Goal: Information Seeking & Learning: Learn about a topic

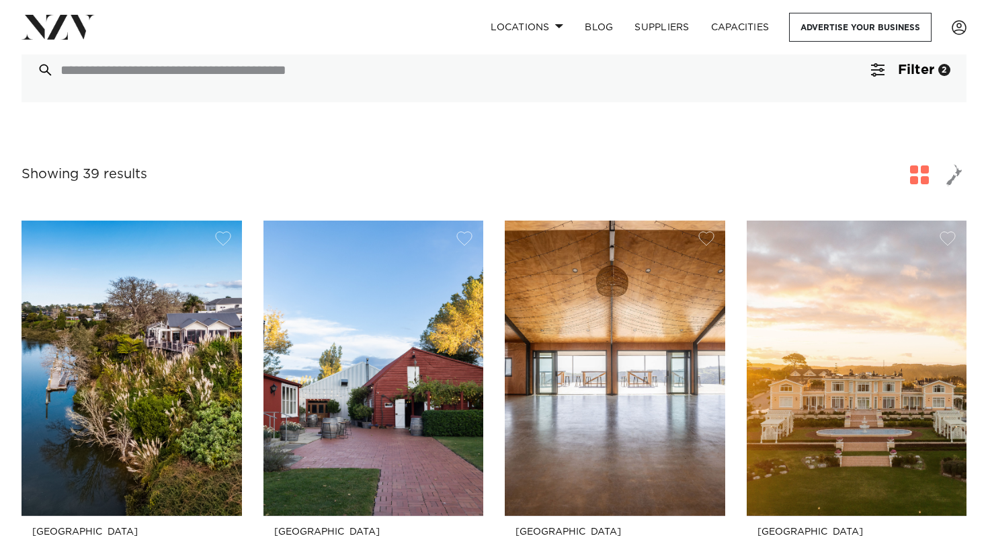
scroll to position [88, 0]
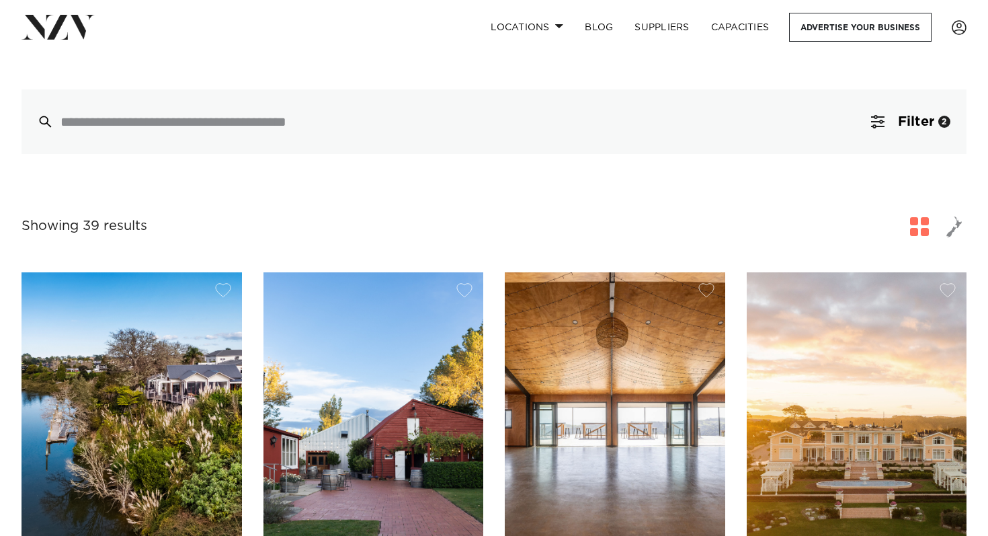
click at [952, 230] on span "button" at bounding box center [954, 226] width 16 height 23
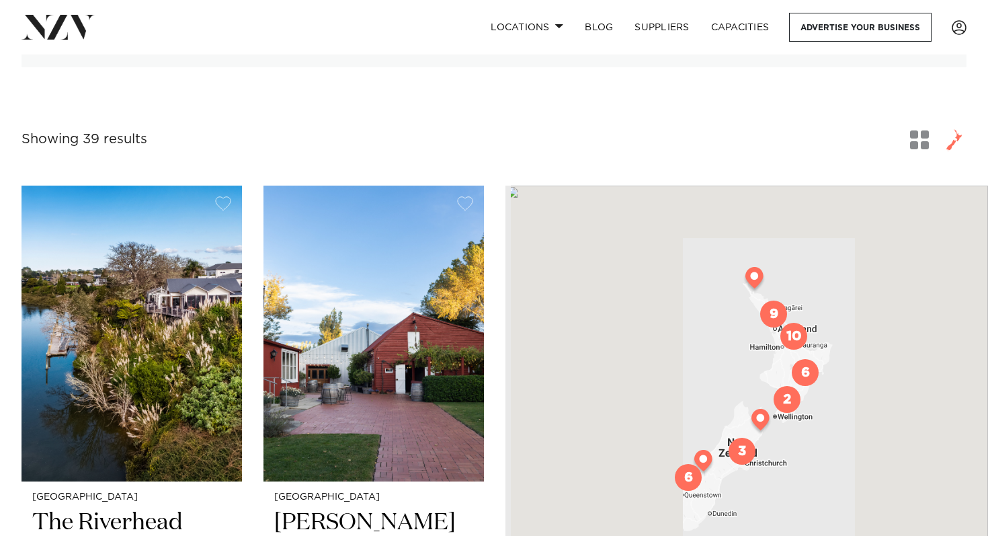
scroll to position [179, 0]
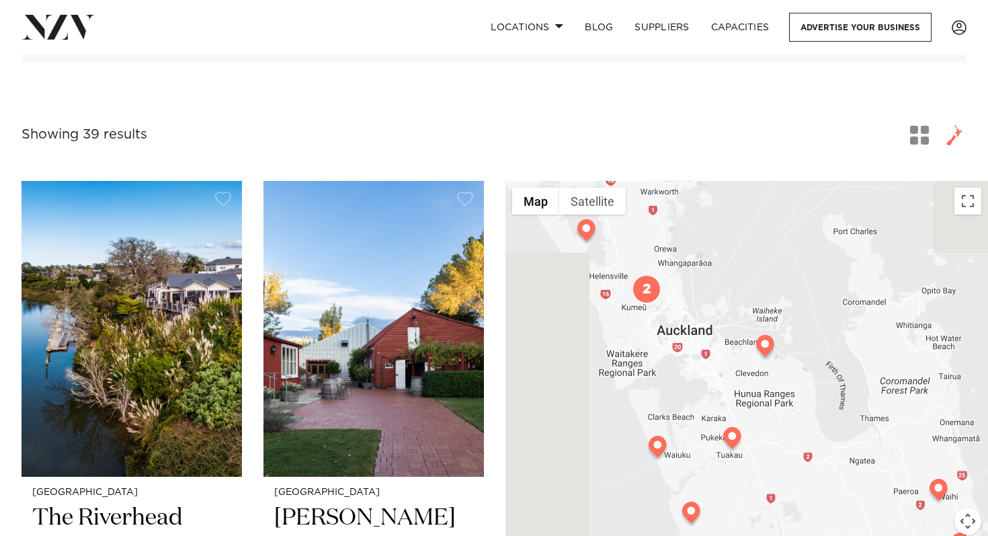
click at [641, 293] on img "2" at bounding box center [646, 289] width 27 height 27
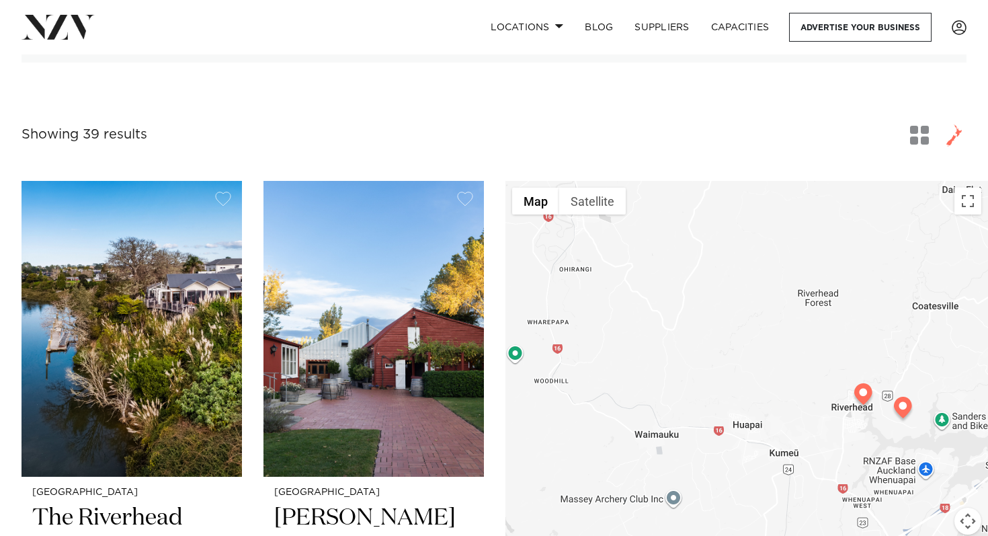
drag, startPoint x: 913, startPoint y: 451, endPoint x: 786, endPoint y: 397, distance: 137.9
click at [786, 397] on div "To navigate, press the arrow keys." at bounding box center [746, 390] width 483 height 418
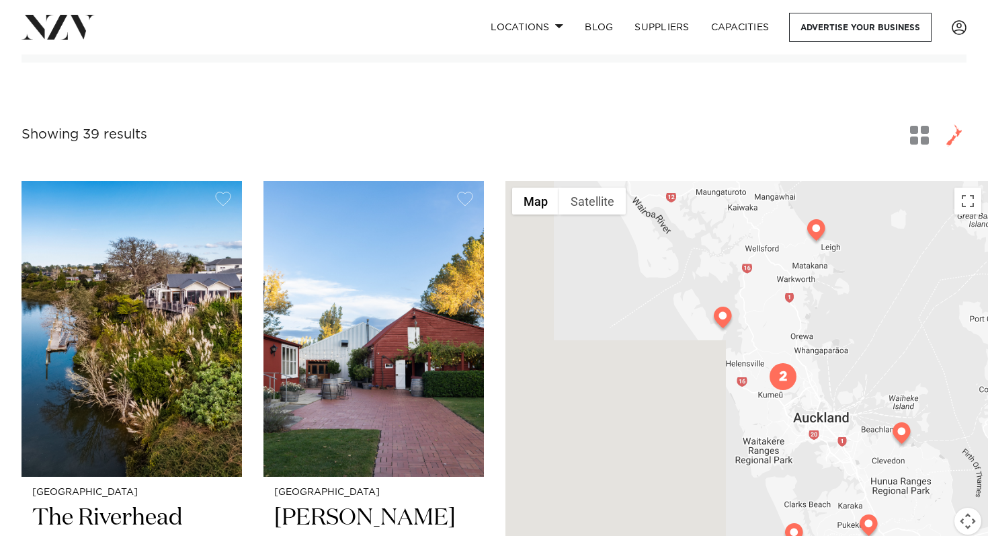
click at [720, 317] on img at bounding box center [723, 319] width 24 height 27
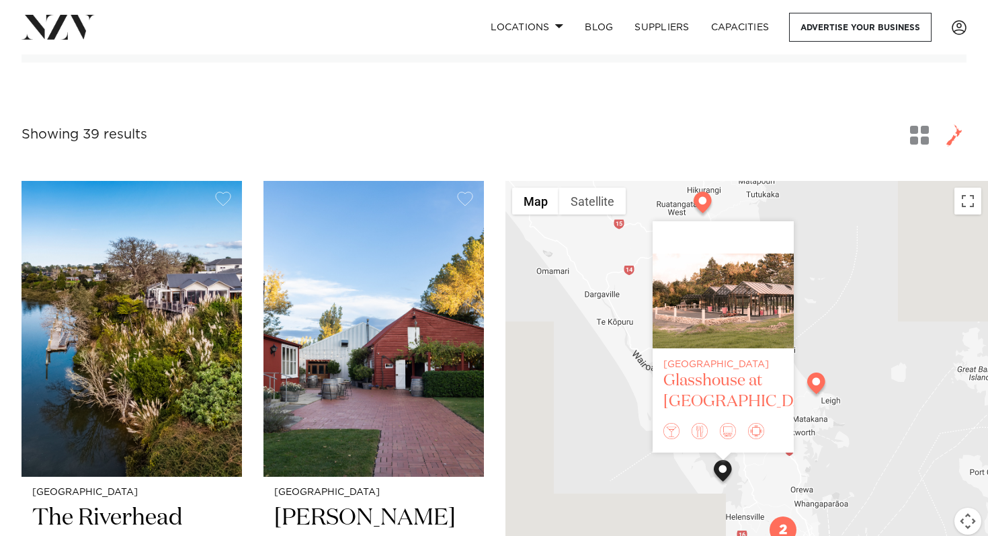
click at [735, 298] on div at bounding box center [723, 300] width 141 height 95
click at [610, 412] on div "Auckland Glasshouse at [GEOGRAPHIC_DATA]" at bounding box center [746, 390] width 483 height 418
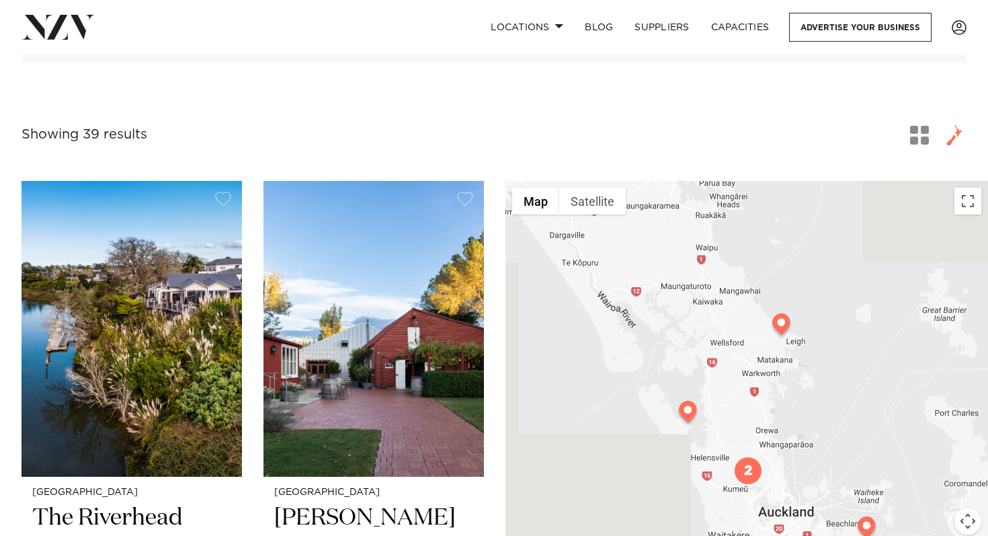
drag, startPoint x: 720, startPoint y: 476, endPoint x: 679, endPoint y: 407, distance: 79.9
click at [679, 407] on img at bounding box center [688, 414] width 24 height 27
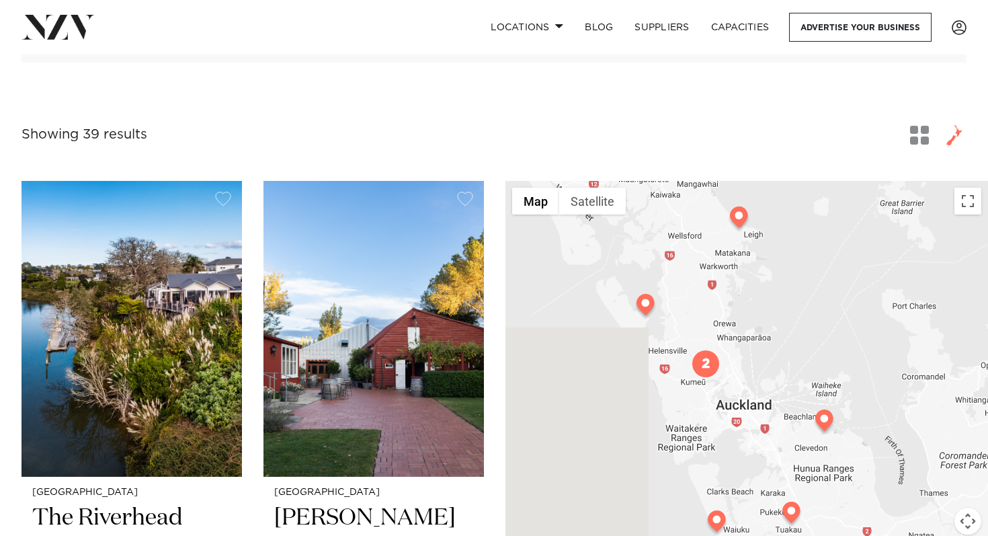
drag, startPoint x: 762, startPoint y: 405, endPoint x: 719, endPoint y: 294, distance: 119.0
click at [719, 294] on div at bounding box center [746, 390] width 483 height 418
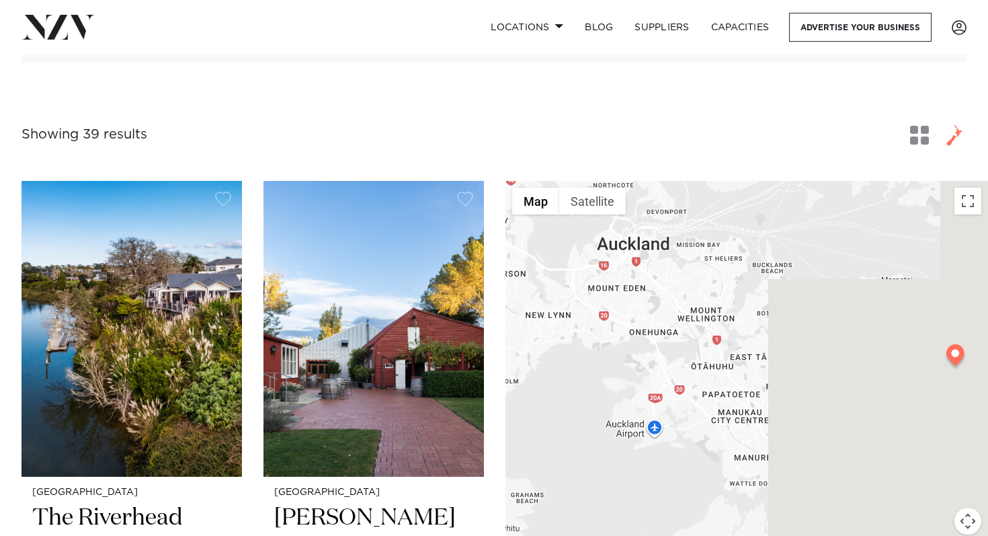
drag, startPoint x: 835, startPoint y: 394, endPoint x: 608, endPoint y: 251, distance: 268.5
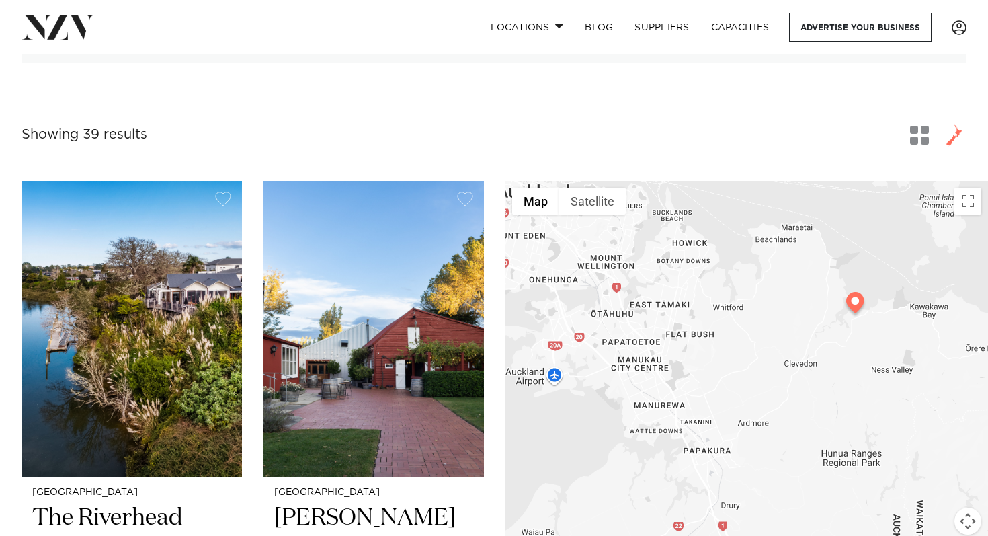
drag, startPoint x: 715, startPoint y: 358, endPoint x: 614, endPoint y: 304, distance: 114.3
click at [614, 305] on div at bounding box center [746, 390] width 483 height 418
click at [856, 305] on img at bounding box center [855, 302] width 24 height 27
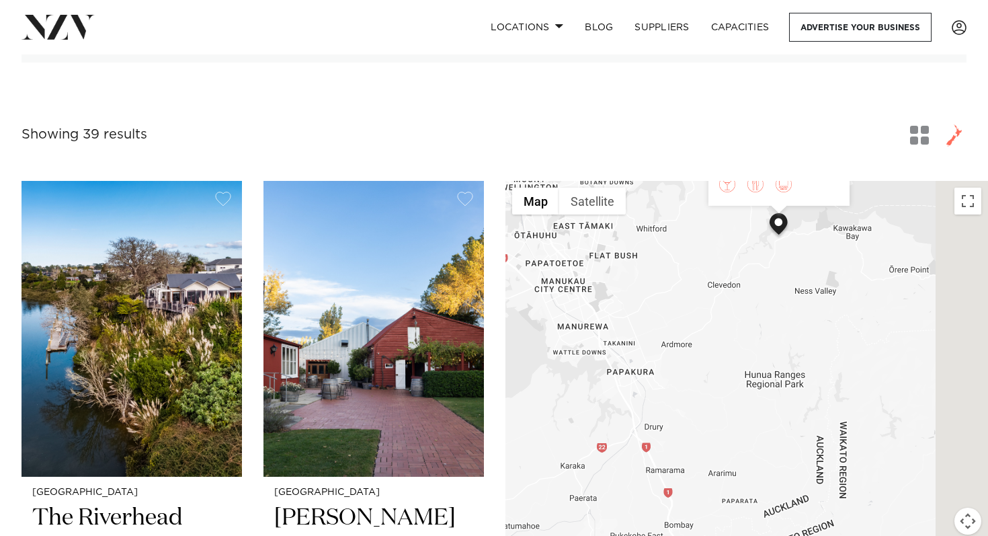
drag, startPoint x: 756, startPoint y: 434, endPoint x: 680, endPoint y: 205, distance: 241.7
click at [680, 205] on div "[GEOGRAPHIC_DATA] [GEOGRAPHIC_DATA]" at bounding box center [746, 390] width 483 height 418
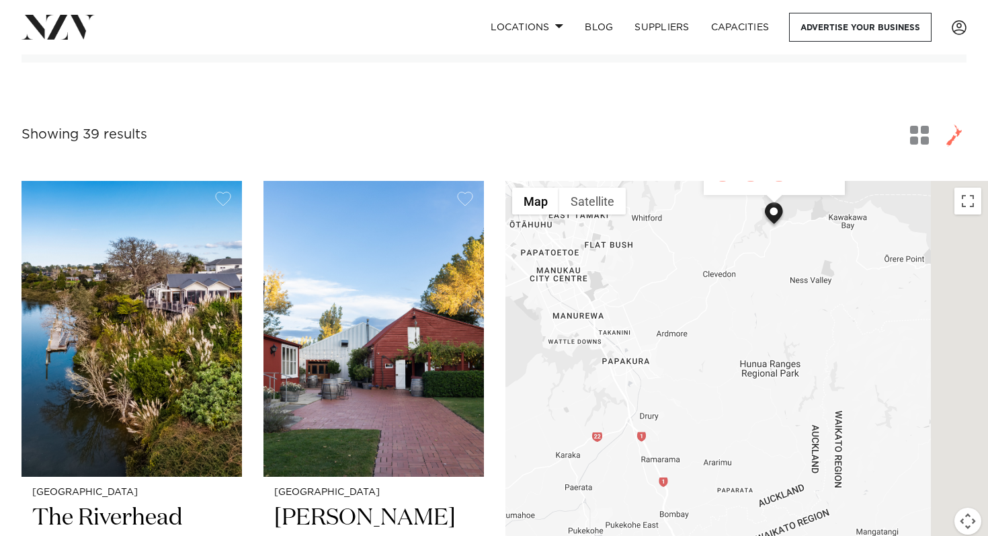
click at [686, 274] on div "[GEOGRAPHIC_DATA] [GEOGRAPHIC_DATA]" at bounding box center [746, 390] width 483 height 418
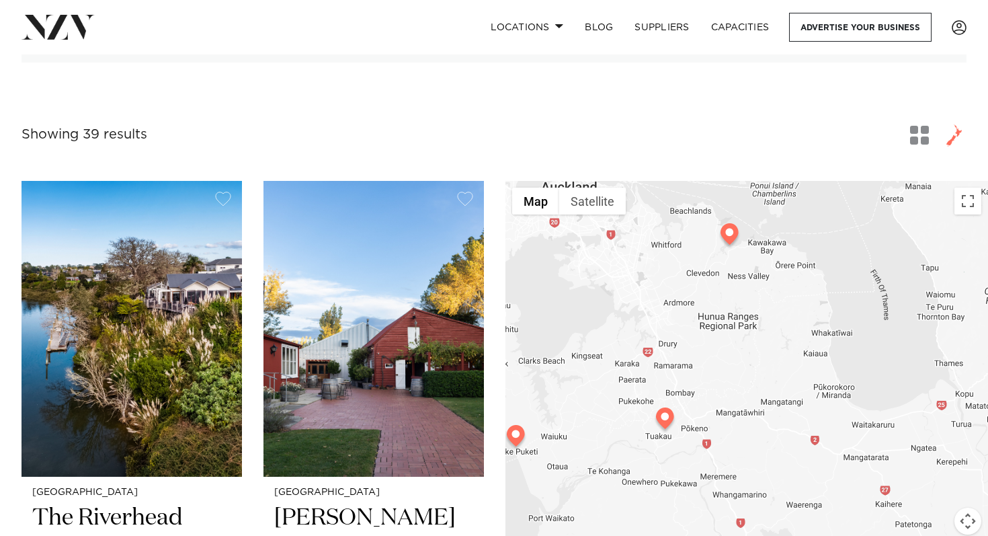
click at [660, 432] on img at bounding box center [665, 420] width 24 height 27
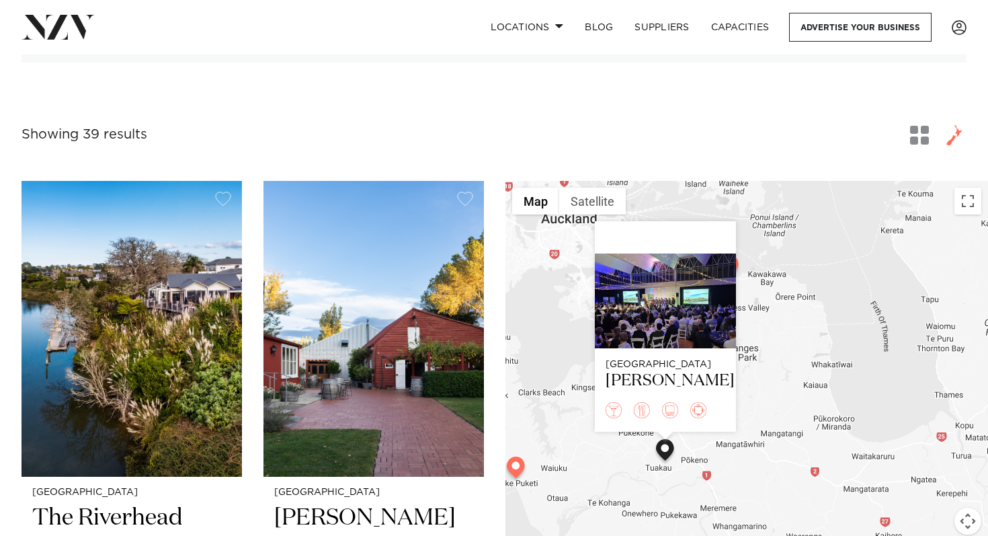
click at [526, 473] on img at bounding box center [516, 469] width 24 height 27
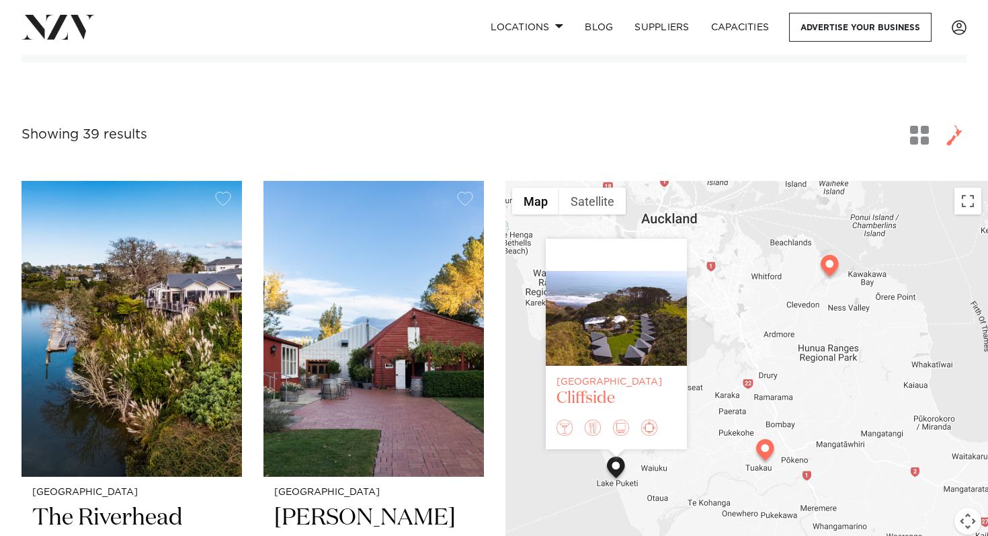
click at [585, 325] on div at bounding box center [616, 318] width 141 height 95
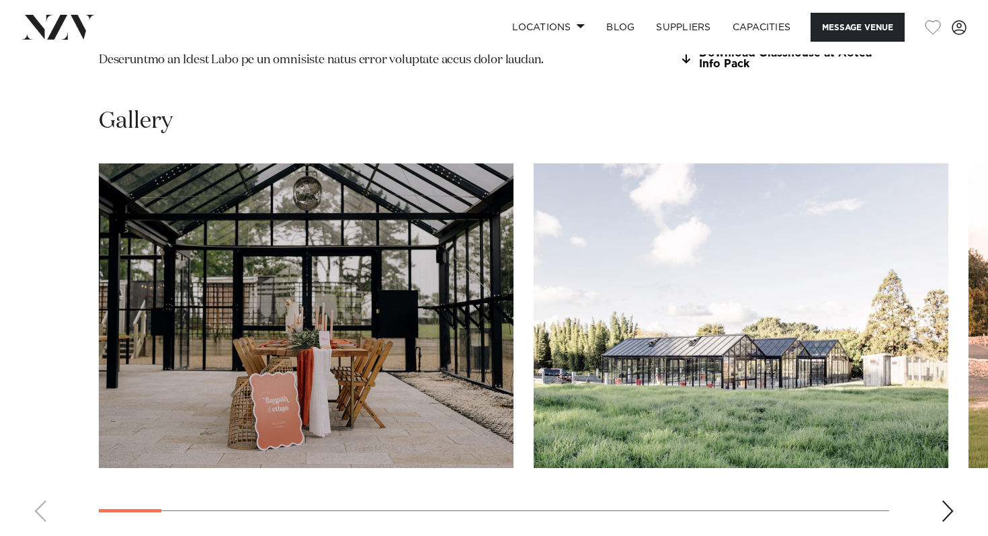
scroll to position [1258, 0]
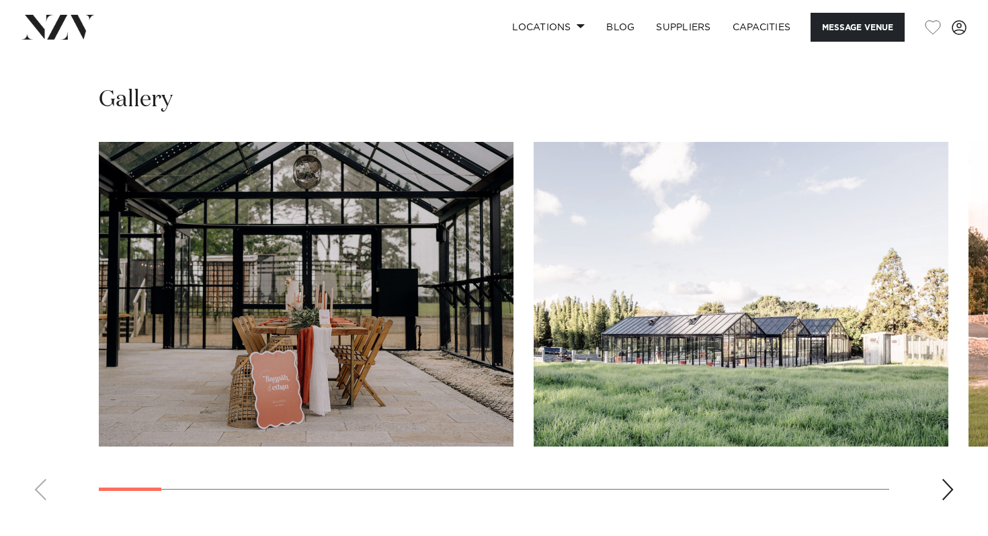
click at [952, 479] on div "Next slide" at bounding box center [947, 490] width 13 height 22
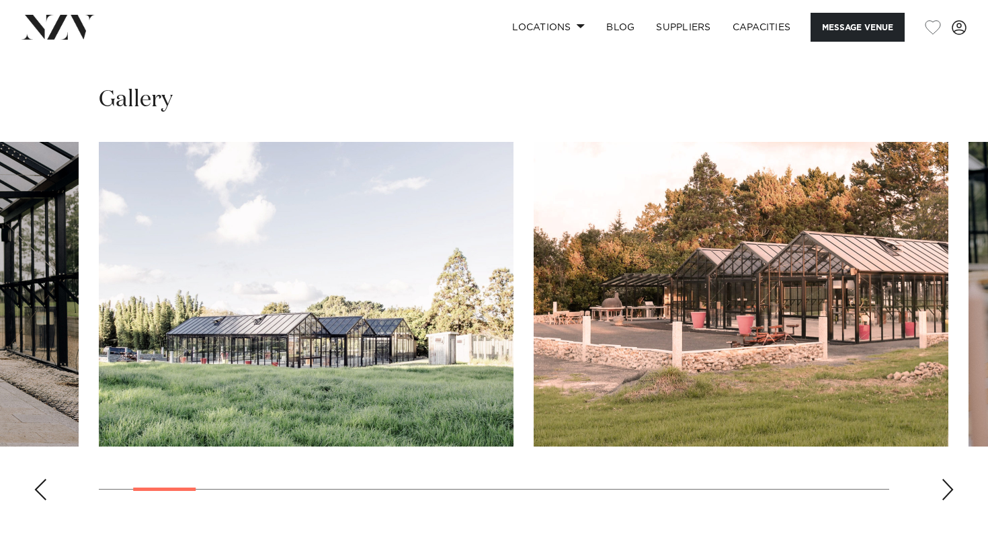
click at [952, 479] on div "Next slide" at bounding box center [947, 490] width 13 height 22
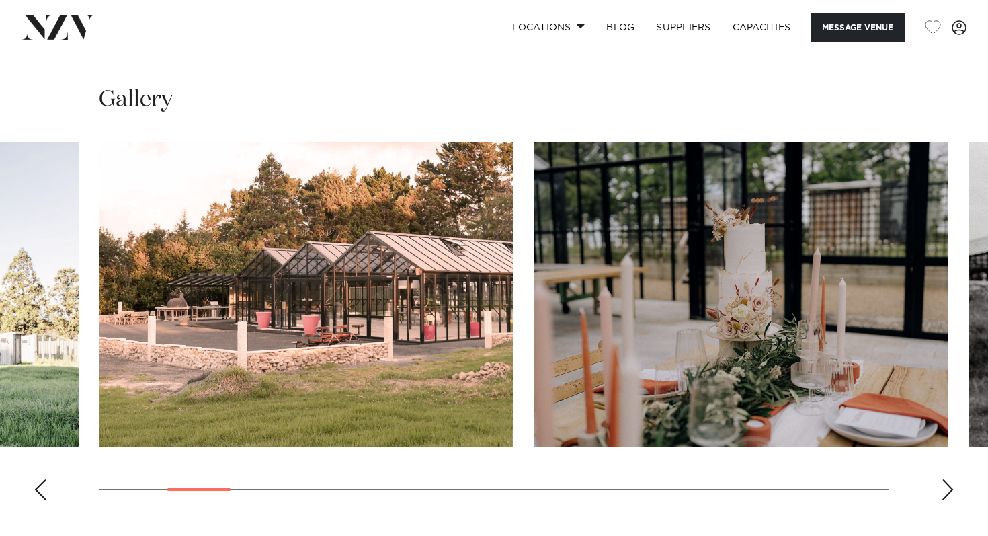
click at [952, 479] on div "Next slide" at bounding box center [947, 490] width 13 height 22
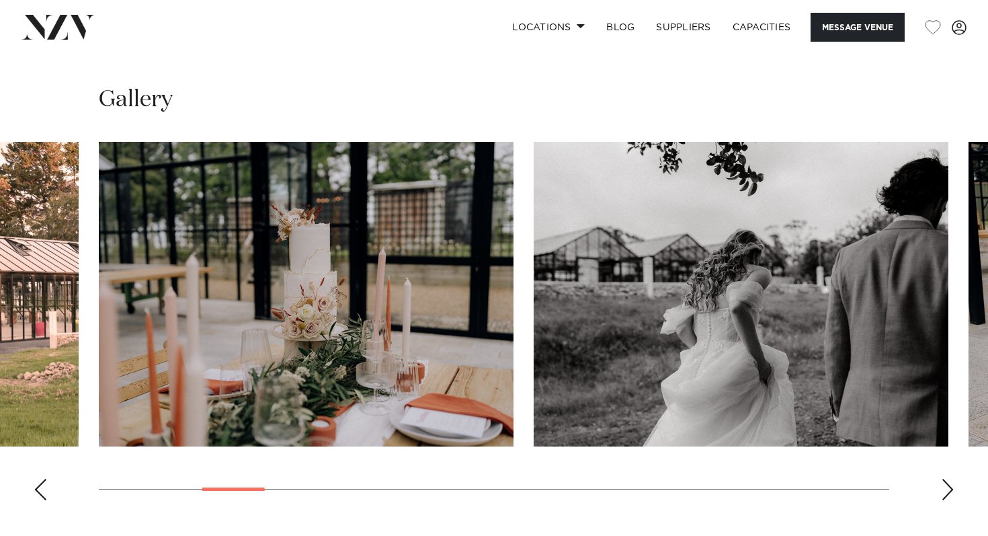
click at [952, 479] on div "Next slide" at bounding box center [947, 490] width 13 height 22
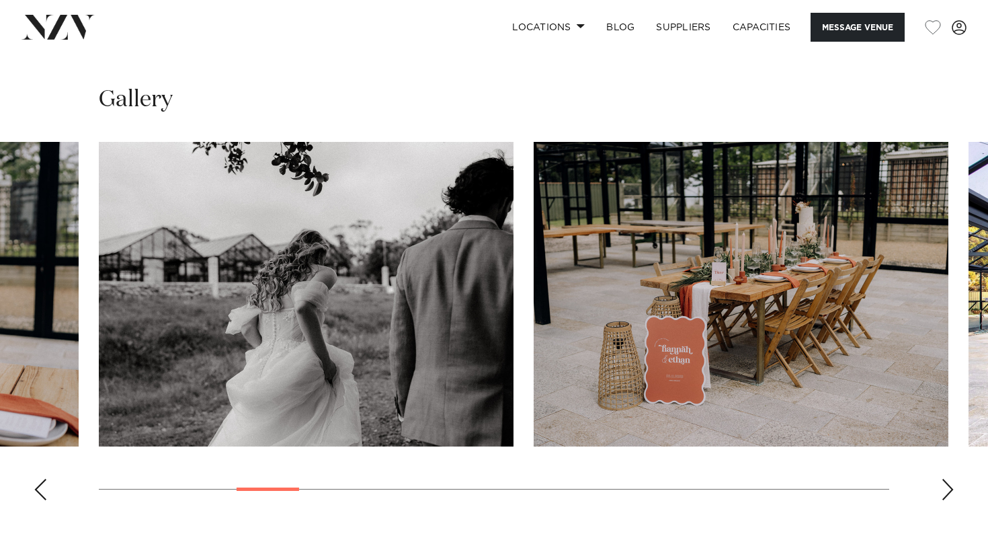
click at [952, 479] on div "Next slide" at bounding box center [947, 490] width 13 height 22
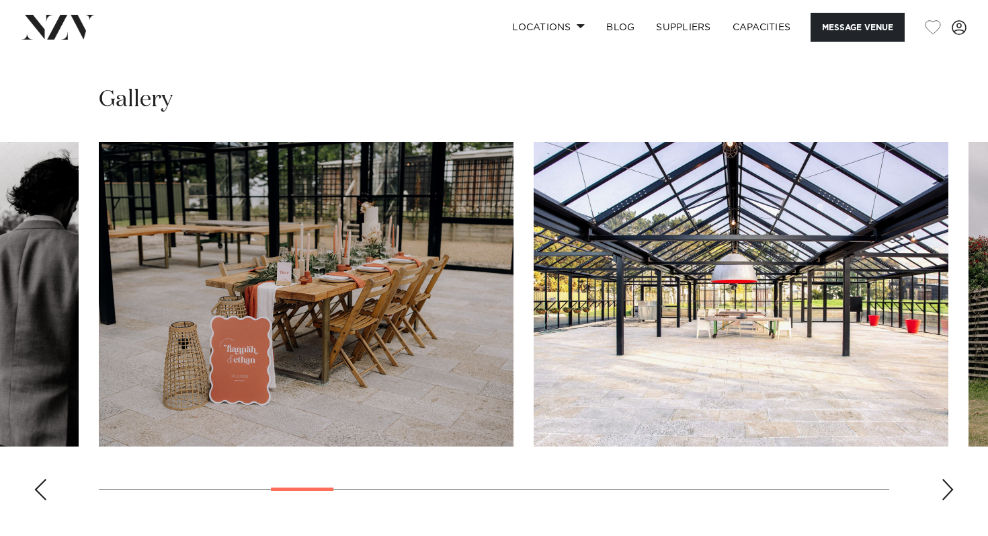
click at [952, 479] on div "Next slide" at bounding box center [947, 490] width 13 height 22
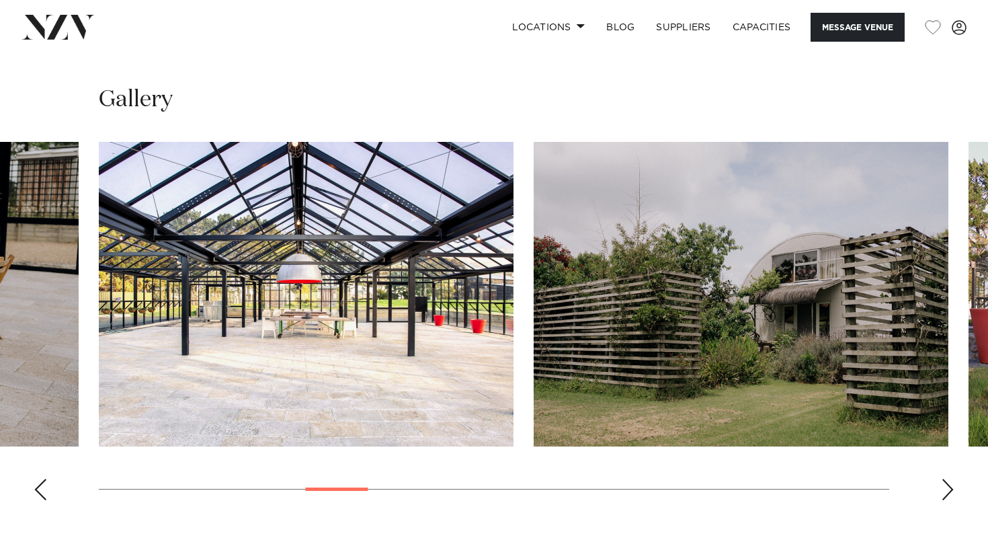
click at [952, 479] on div "Next slide" at bounding box center [947, 490] width 13 height 22
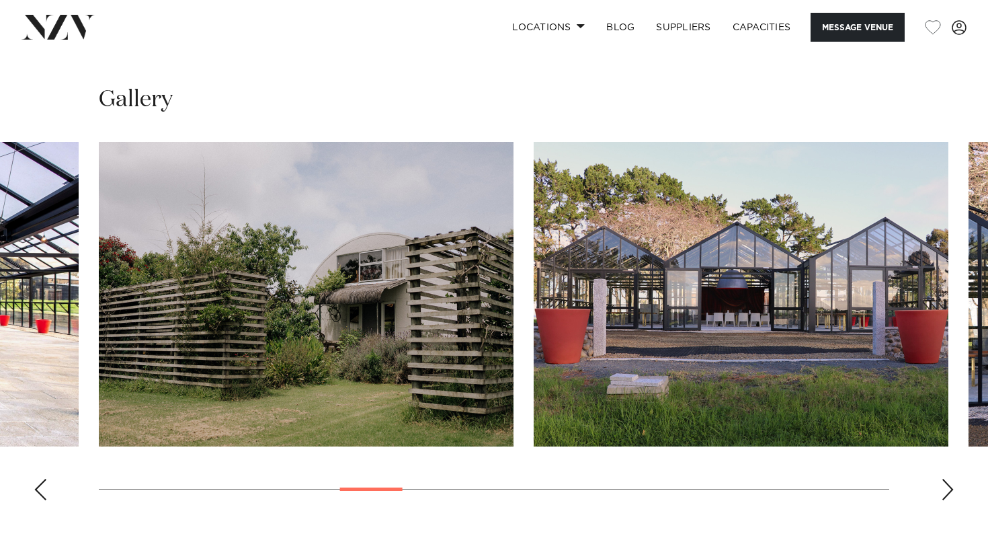
click at [952, 479] on div "Next slide" at bounding box center [947, 490] width 13 height 22
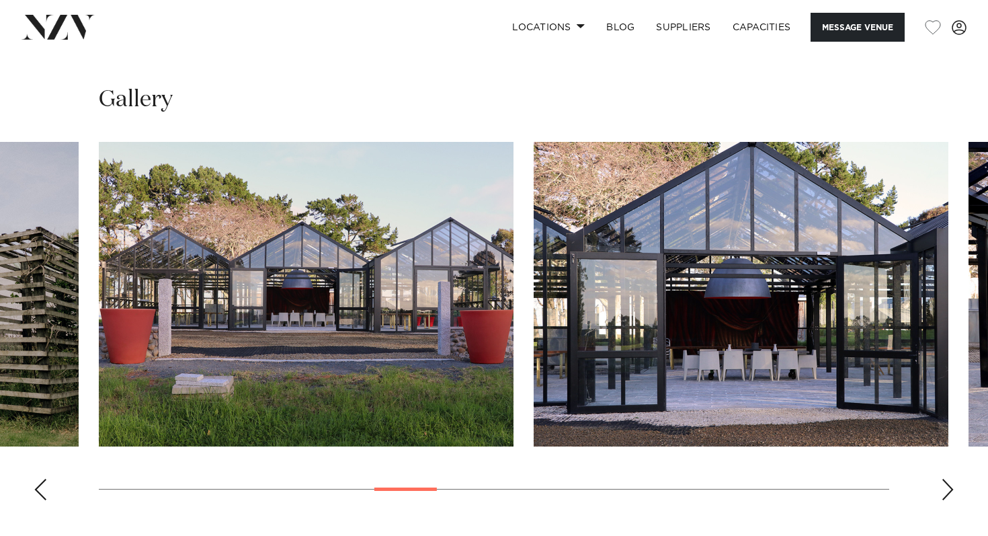
click at [952, 479] on div "Next slide" at bounding box center [947, 490] width 13 height 22
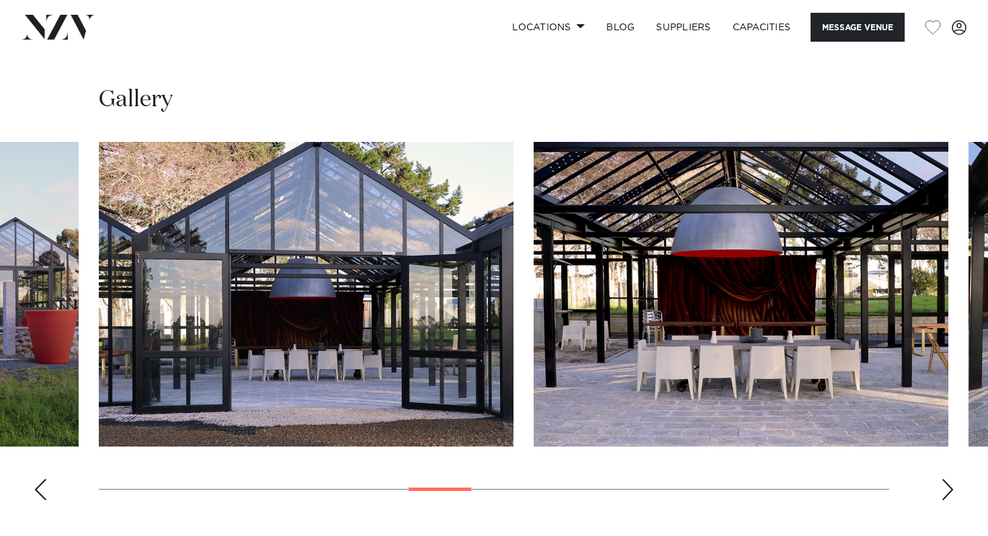
click at [952, 479] on div "Next slide" at bounding box center [947, 490] width 13 height 22
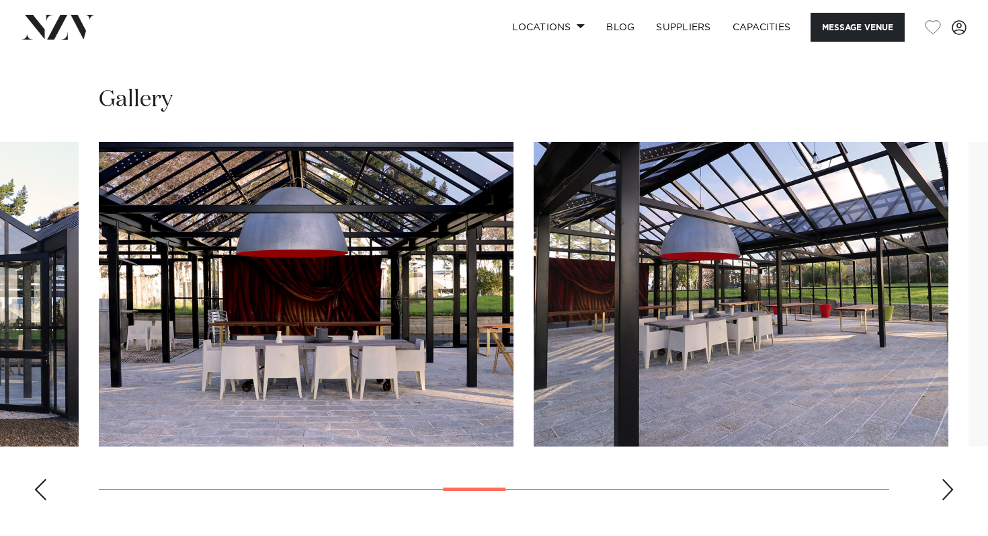
click at [952, 479] on div "Next slide" at bounding box center [947, 490] width 13 height 22
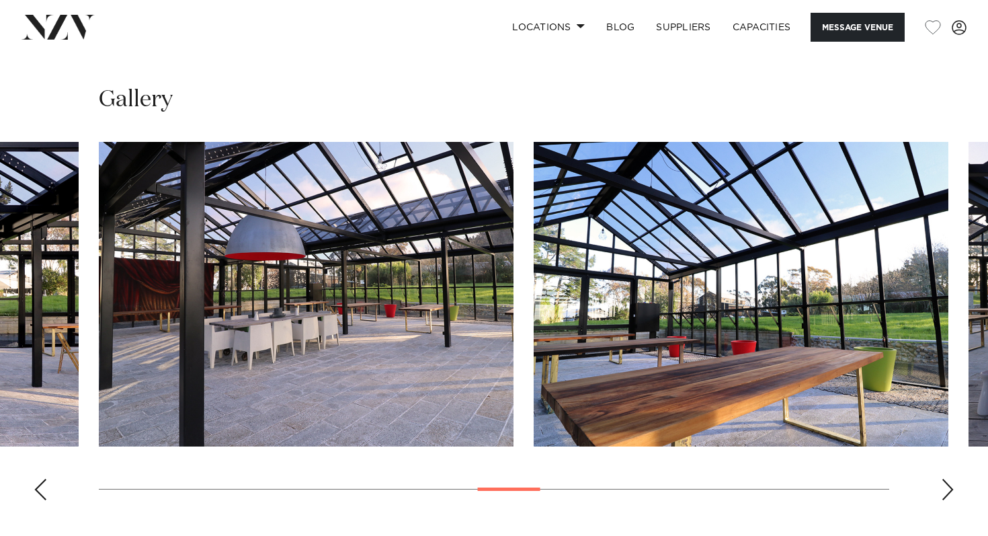
click at [952, 479] on div "Next slide" at bounding box center [947, 490] width 13 height 22
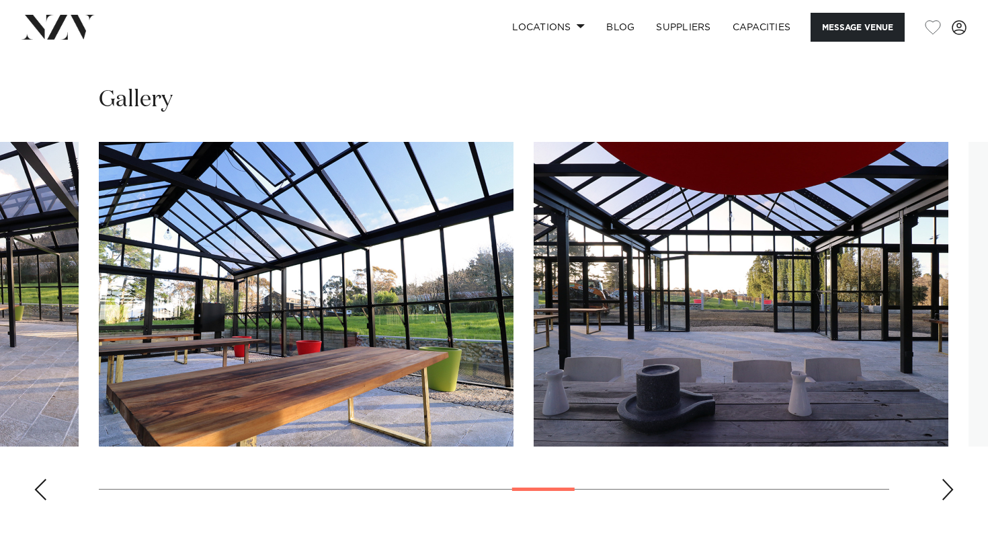
click at [952, 479] on div "Next slide" at bounding box center [947, 490] width 13 height 22
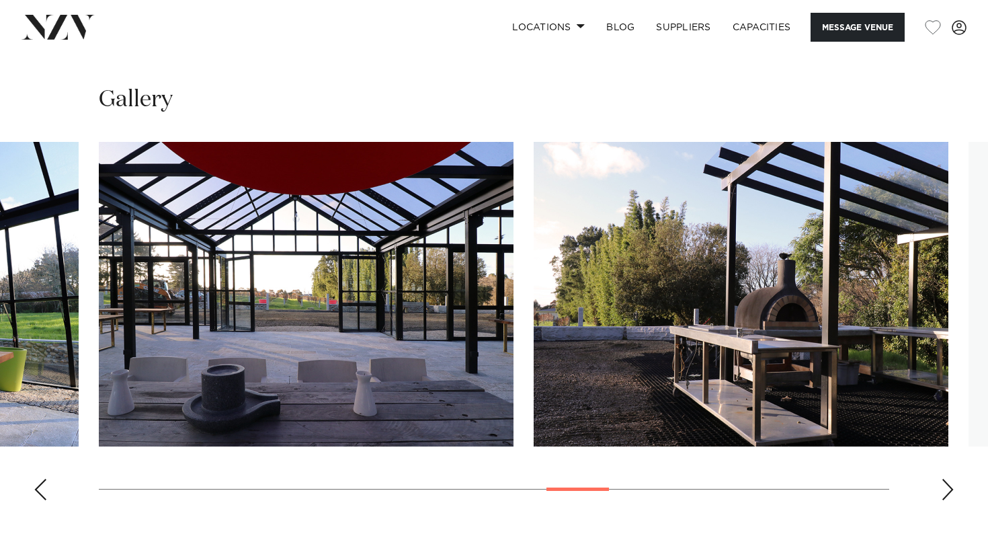
click at [952, 479] on div "Next slide" at bounding box center [947, 490] width 13 height 22
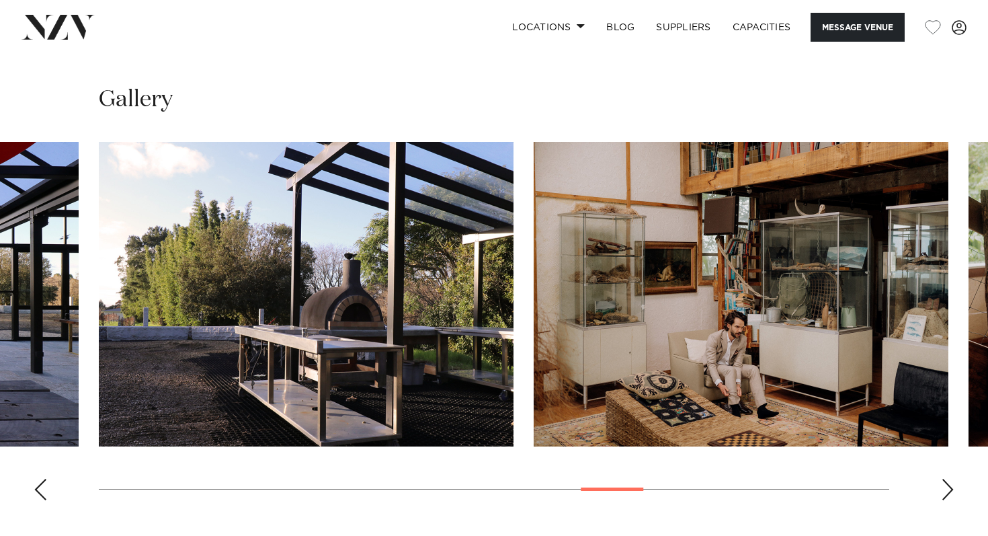
click at [952, 479] on div "Next slide" at bounding box center [947, 490] width 13 height 22
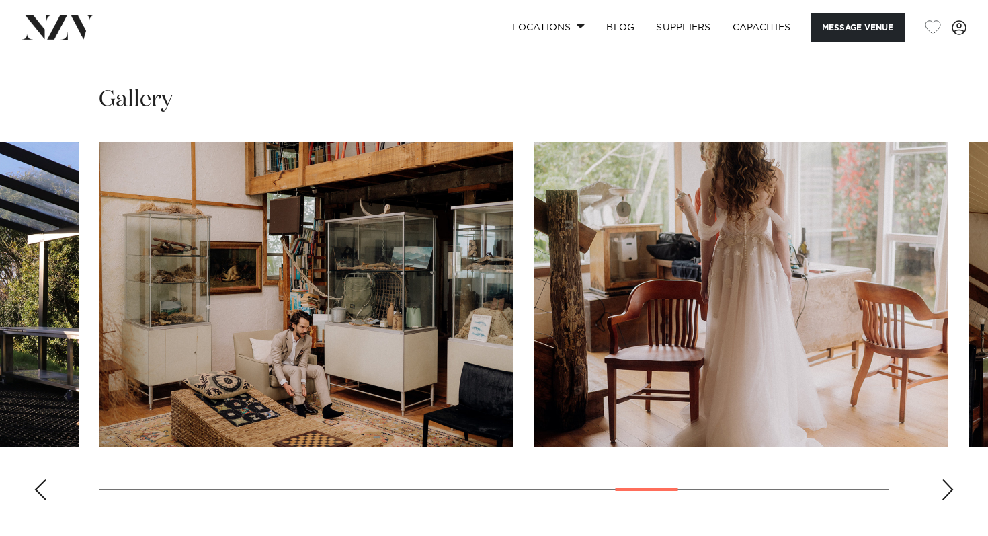
click at [952, 479] on div "Next slide" at bounding box center [947, 490] width 13 height 22
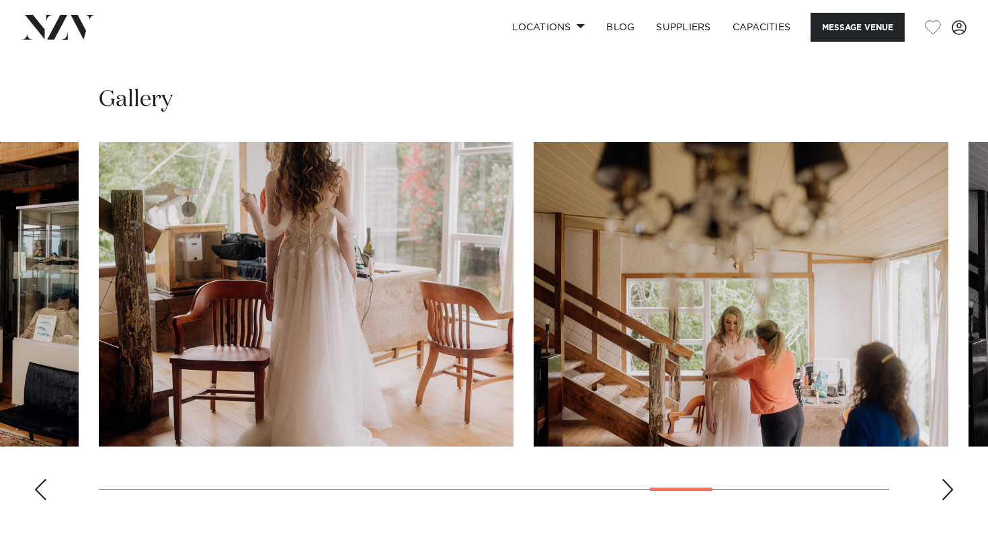
click at [952, 479] on div "Next slide" at bounding box center [947, 490] width 13 height 22
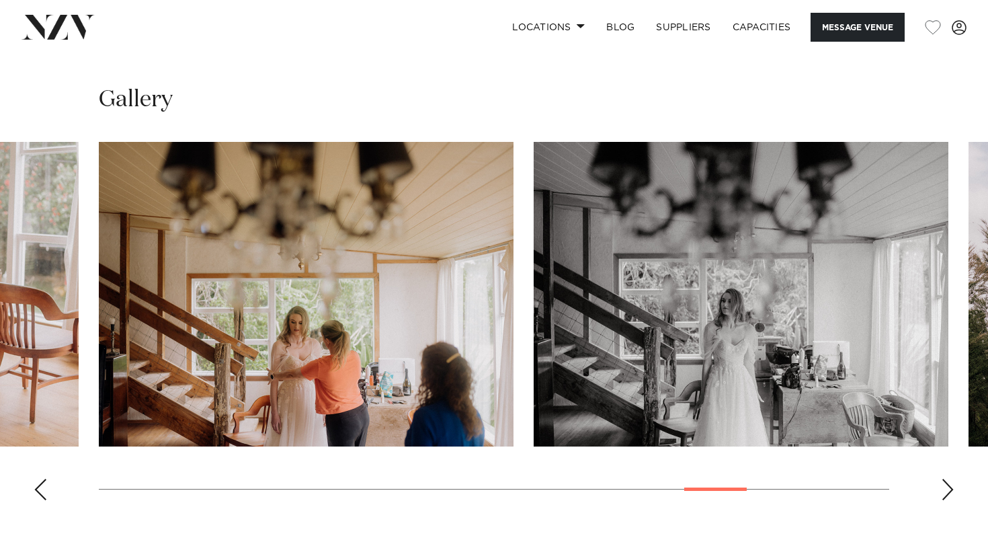
click at [952, 479] on div "Next slide" at bounding box center [947, 490] width 13 height 22
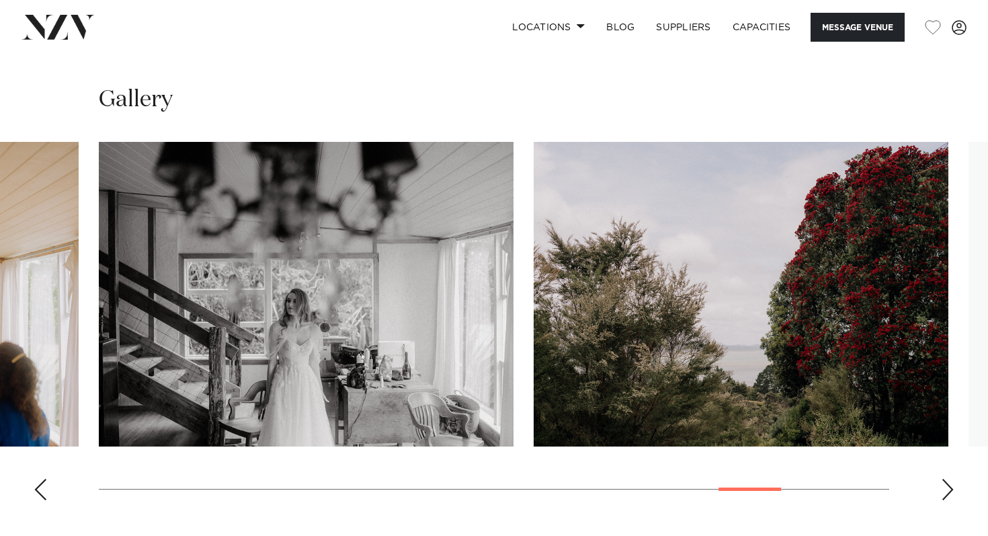
click at [952, 479] on div "Next slide" at bounding box center [947, 490] width 13 height 22
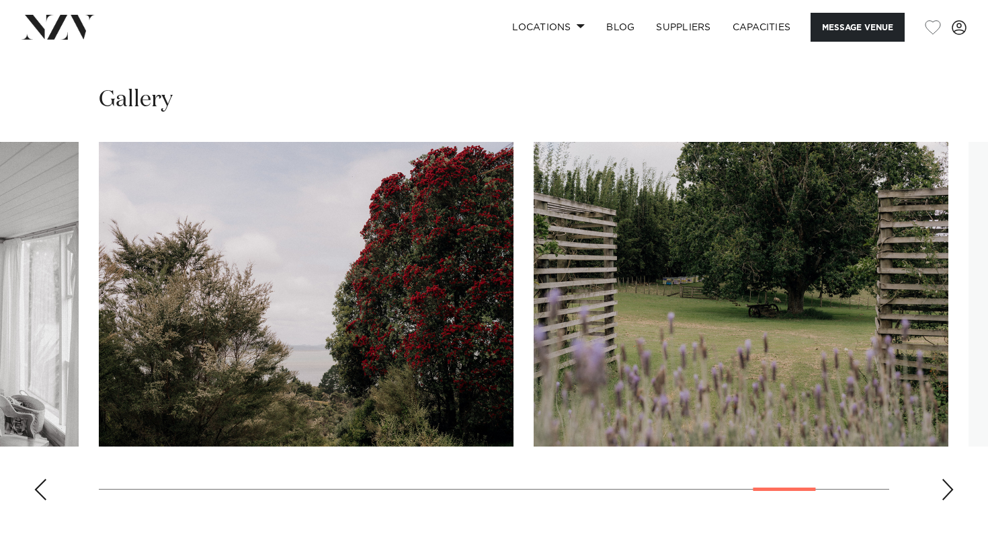
click at [952, 479] on div "Next slide" at bounding box center [947, 490] width 13 height 22
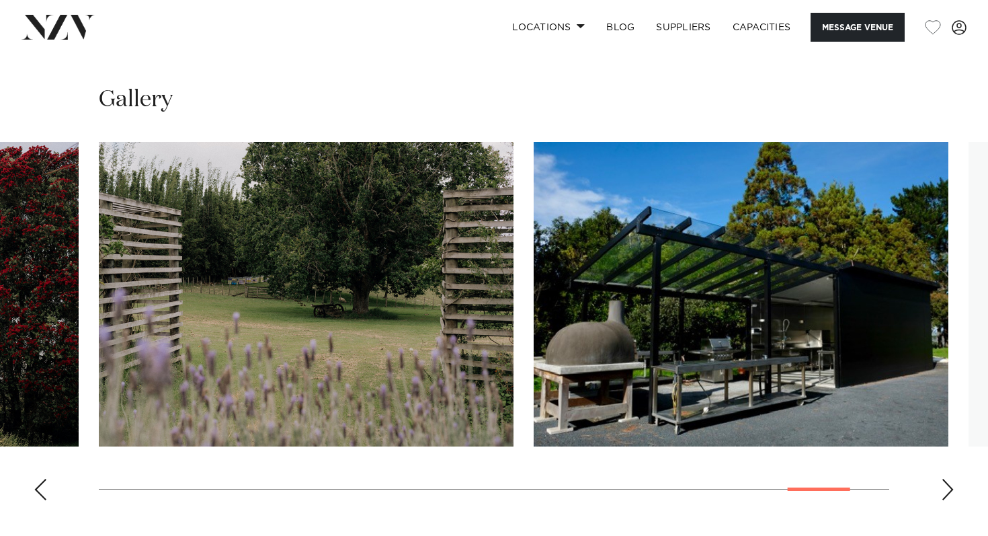
click at [952, 479] on div "Next slide" at bounding box center [947, 490] width 13 height 22
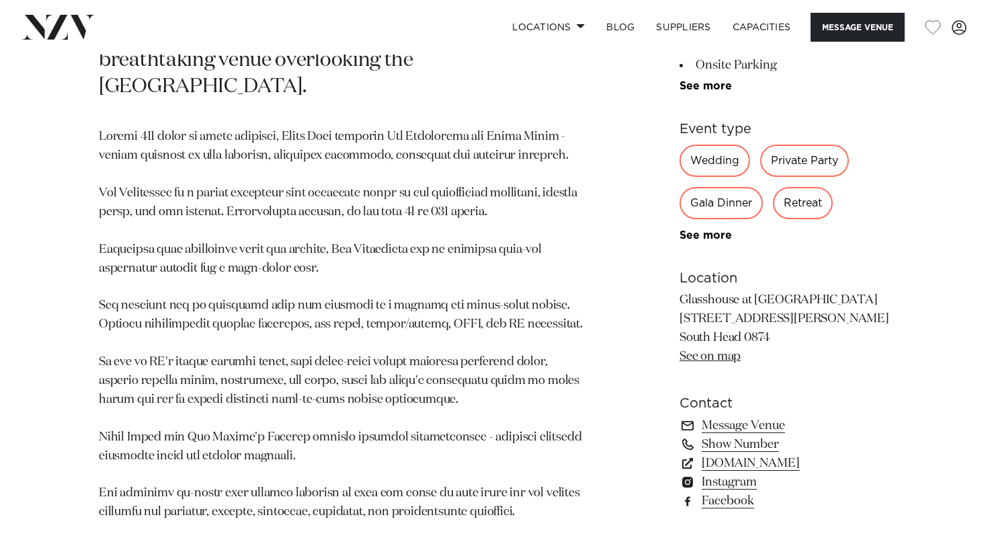
scroll to position [756, 0]
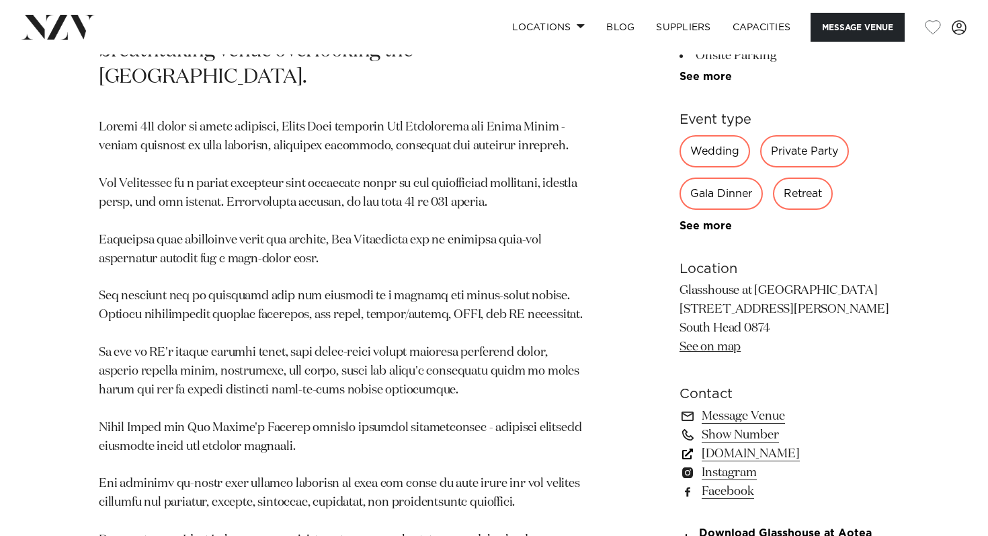
click at [731, 446] on link "www.aoteaorganics.com" at bounding box center [785, 453] width 210 height 19
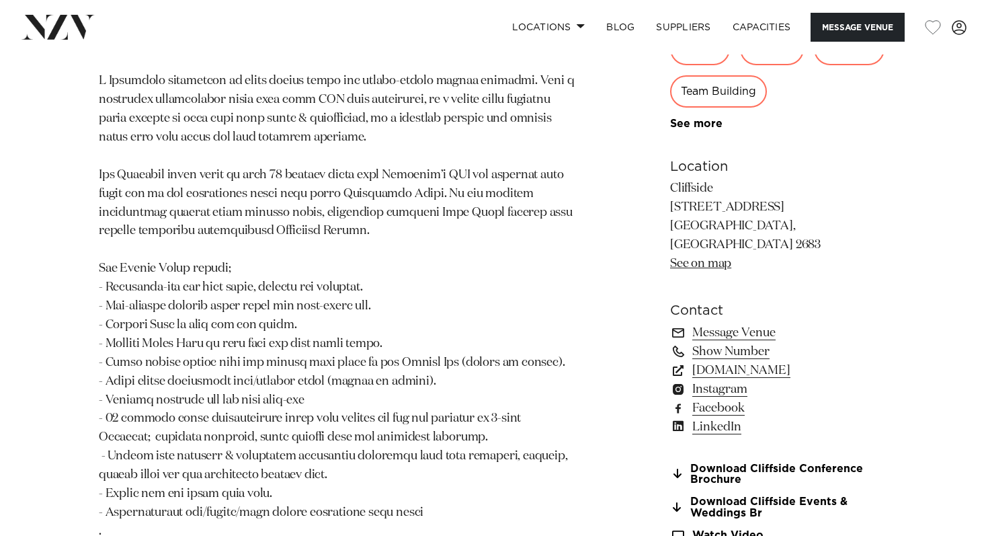
scroll to position [835, 0]
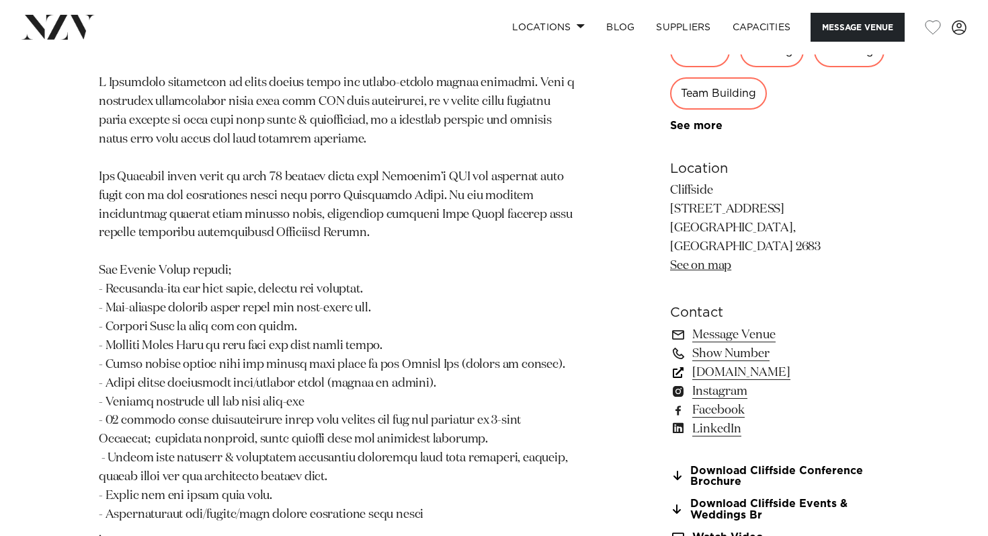
click at [747, 377] on link "www.cliffside.co.nz" at bounding box center [779, 372] width 219 height 19
